Goal: Task Accomplishment & Management: Manage account settings

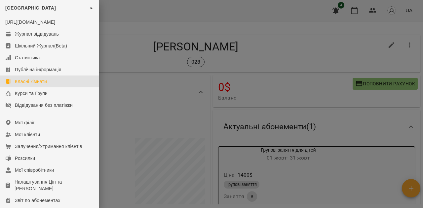
click at [32, 85] on div "Класні кімнати" at bounding box center [31, 81] width 32 height 7
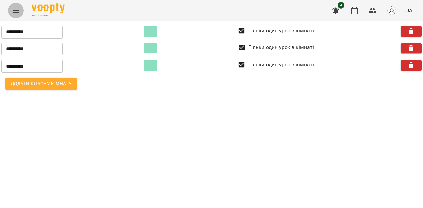
click at [13, 8] on icon "Menu" at bounding box center [16, 11] width 8 height 8
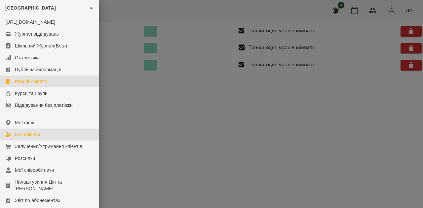
click at [30, 138] on div "Мої клієнти" at bounding box center [27, 134] width 25 height 7
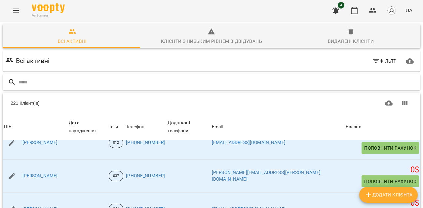
scroll to position [85, 0]
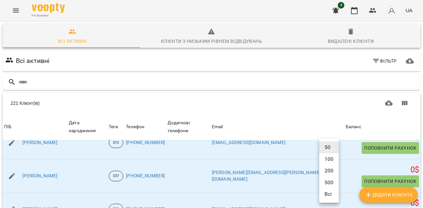
click at [327, 201] on body "For Business 4 UA Всі активні Клієнти з низьким рівнем відвідувань Видалені клі…" at bounding box center [211, 172] width 423 height 344
click at [333, 194] on li "Всі" at bounding box center [328, 195] width 19 height 12
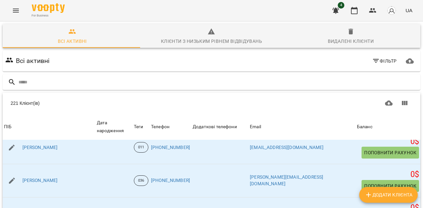
scroll to position [741, 0]
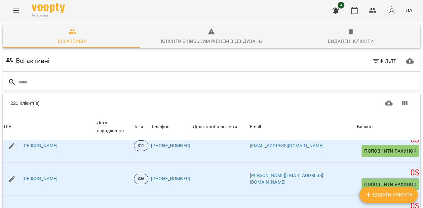
click at [148, 123] on div "Теги" at bounding box center [141, 127] width 15 height 8
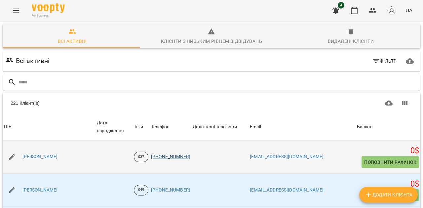
scroll to position [0, 0]
